Goal: Obtain resource: Obtain resource

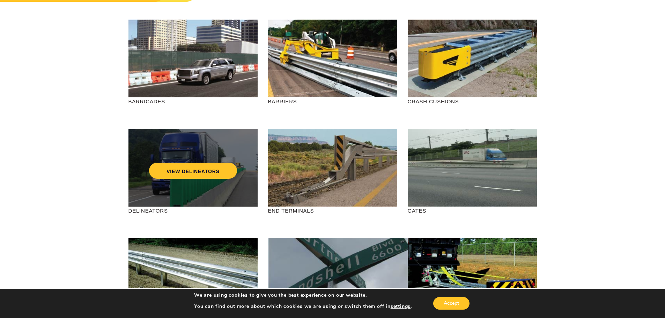
scroll to position [70, 0]
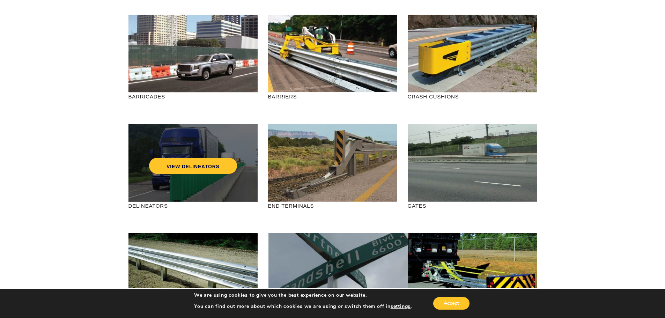
click at [193, 188] on div "VIEW DELINEATORS" at bounding box center [192, 163] width 129 height 78
click at [198, 169] on link "VIEW DELINEATORS" at bounding box center [193, 166] width 88 height 16
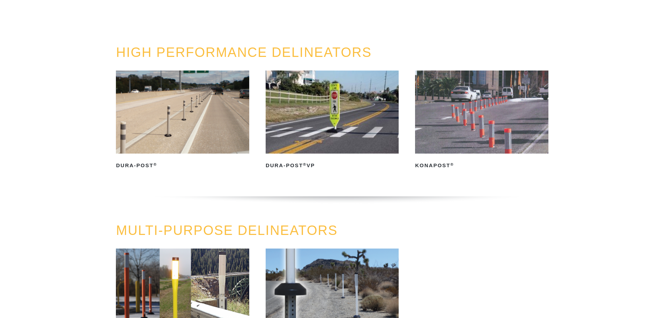
scroll to position [140, 0]
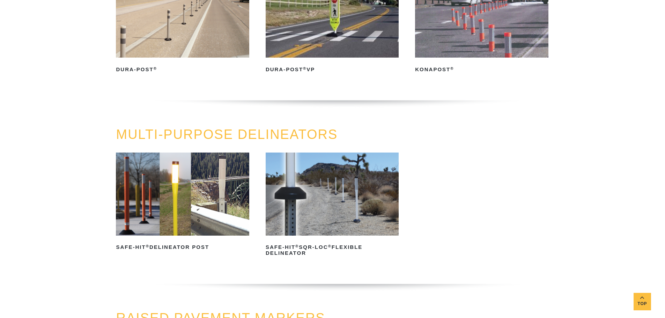
click at [493, 30] on img at bounding box center [481, 16] width 133 height 83
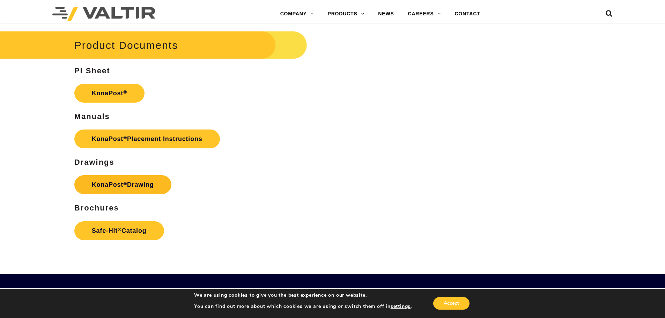
scroll to position [1396, 0]
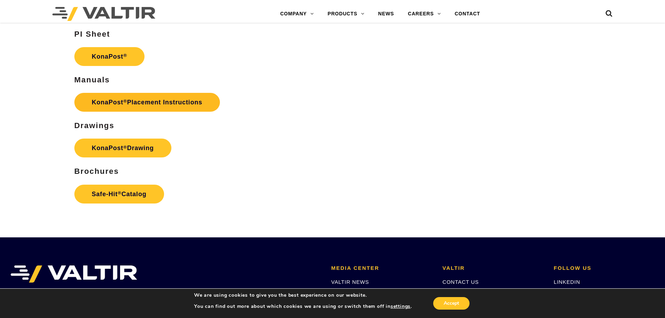
click at [127, 107] on link "KonaPost ® Placement Instructions" at bounding box center [147, 102] width 146 height 19
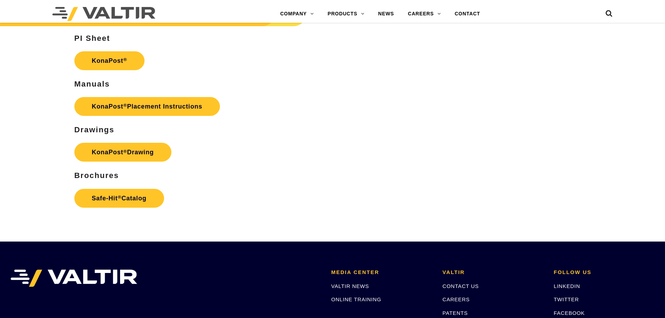
scroll to position [1396, 0]
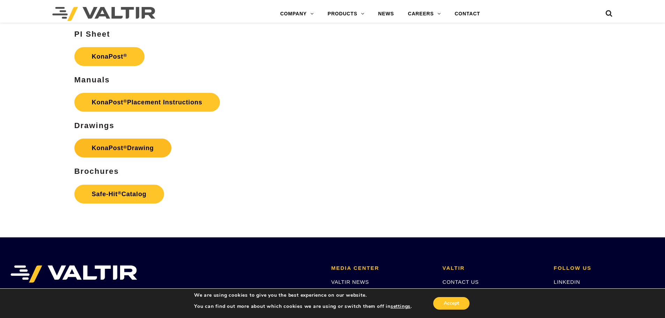
click at [135, 148] on link "KonaPost ® Drawing" at bounding box center [122, 148] width 97 height 19
click at [110, 58] on link "KonaPost ®" at bounding box center [109, 56] width 70 height 19
